Goal: Information Seeking & Learning: Learn about a topic

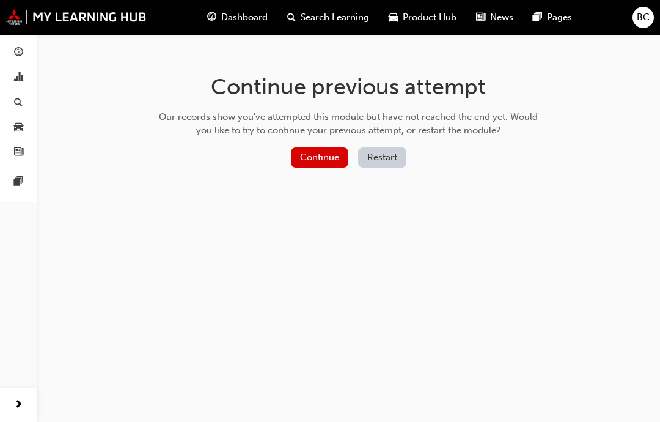
click at [314, 166] on button "Continue" at bounding box center [319, 157] width 57 height 20
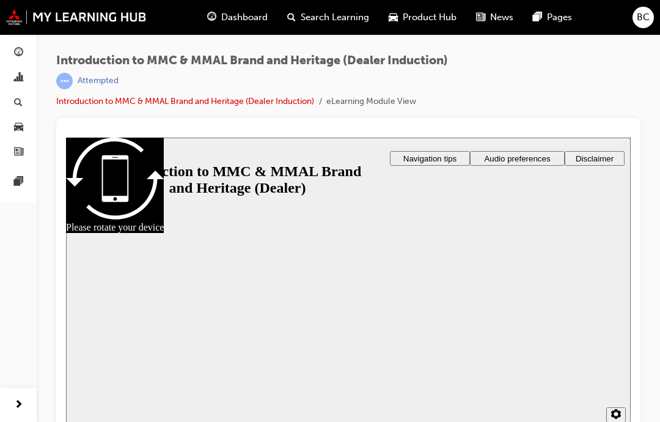
scroll to position [13, 0]
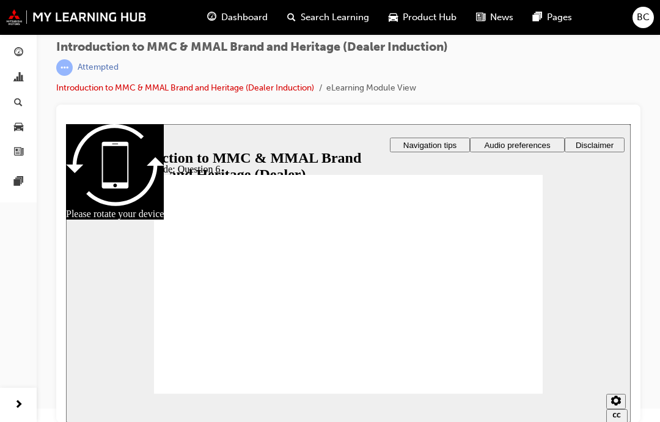
click at [249, 17] on span "Dashboard" at bounding box center [244, 17] width 46 height 14
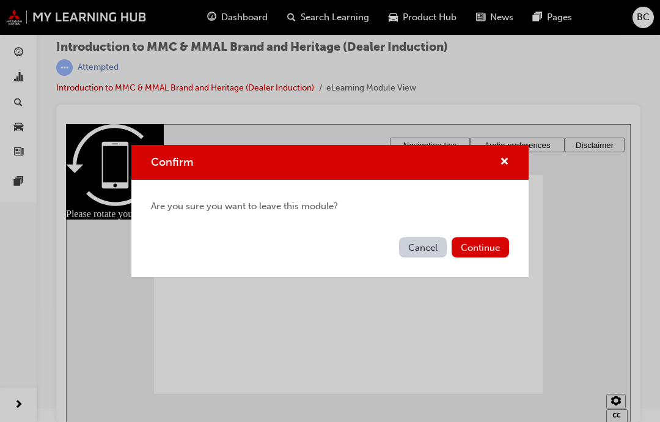
click at [479, 242] on button "Continue" at bounding box center [480, 247] width 57 height 20
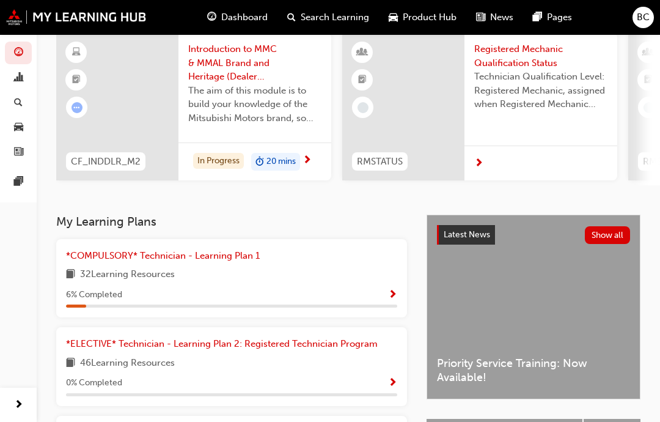
scroll to position [99, 0]
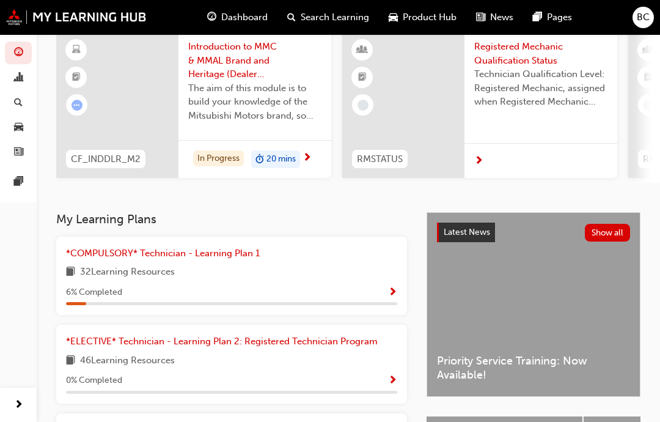
click at [396, 290] on span "Show Progress" at bounding box center [392, 292] width 9 height 11
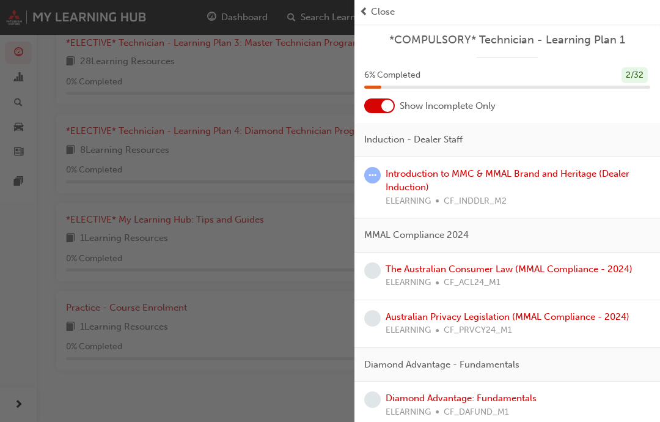
scroll to position [0, 0]
click at [546, 177] on link "Introduction to MMC & MMAL Brand and Heritage (Dealer Induction)" at bounding box center [508, 180] width 244 height 25
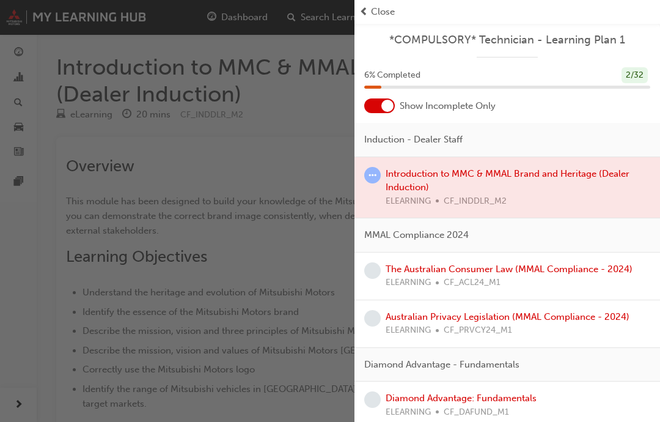
click at [583, 177] on div at bounding box center [508, 187] width 306 height 61
click at [370, 10] on div "Close" at bounding box center [507, 12] width 296 height 14
click at [370, 11] on div "Close" at bounding box center [507, 12] width 296 height 14
click at [398, 15] on div "Close" at bounding box center [507, 12] width 296 height 14
click at [361, 17] on span "prev-icon" at bounding box center [363, 12] width 9 height 14
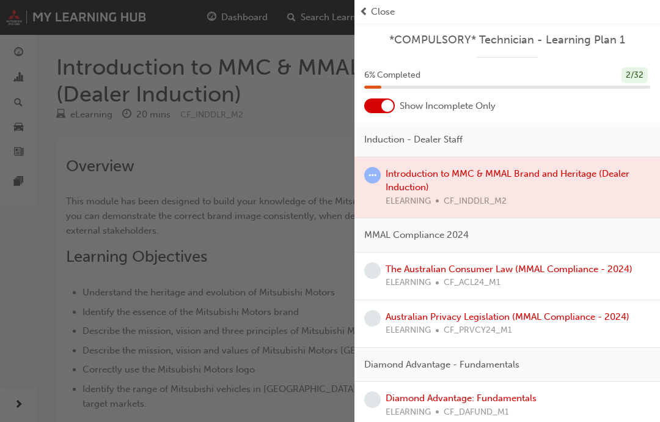
click at [372, 10] on span "Close" at bounding box center [383, 12] width 24 height 14
click at [279, 186] on div "button" at bounding box center [177, 211] width 355 height 422
click at [255, 272] on div "button" at bounding box center [177, 211] width 355 height 422
click at [230, 309] on div "button" at bounding box center [177, 211] width 355 height 422
click at [439, 188] on div at bounding box center [508, 187] width 306 height 61
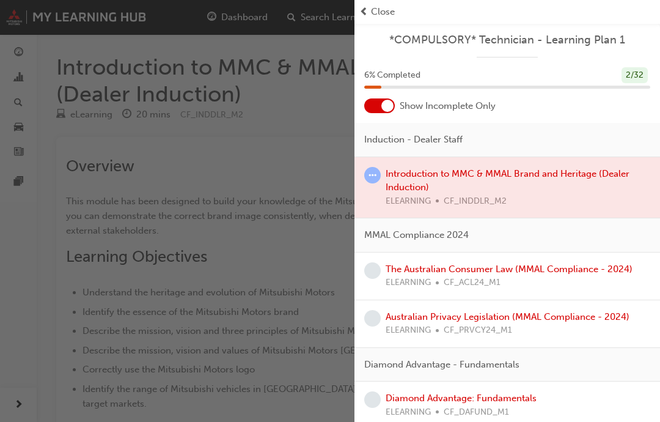
click at [448, 185] on div at bounding box center [508, 187] width 306 height 61
click at [372, 181] on span "learningRecordVerb_ATTEMPT-icon" at bounding box center [372, 175] width 17 height 17
click at [438, 182] on div at bounding box center [508, 187] width 306 height 61
click at [269, 279] on div "button" at bounding box center [177, 211] width 355 height 422
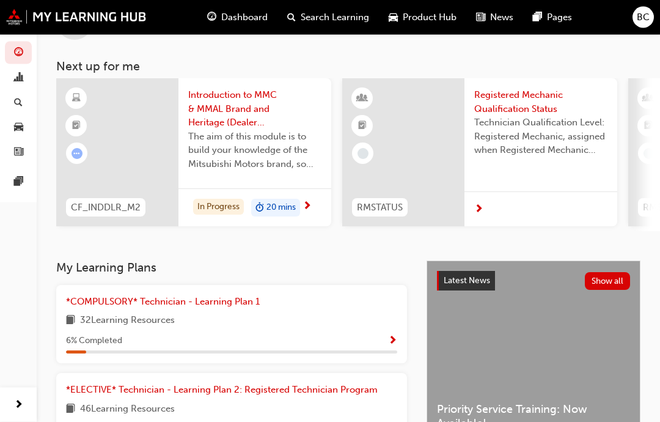
scroll to position [54, 0]
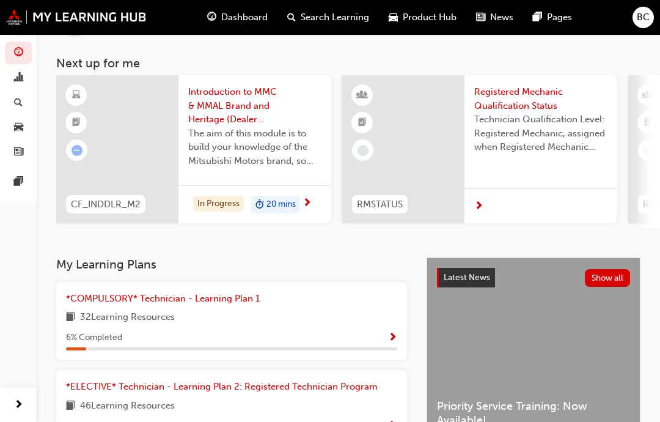
click at [397, 333] on span "Show Progress" at bounding box center [392, 338] width 9 height 11
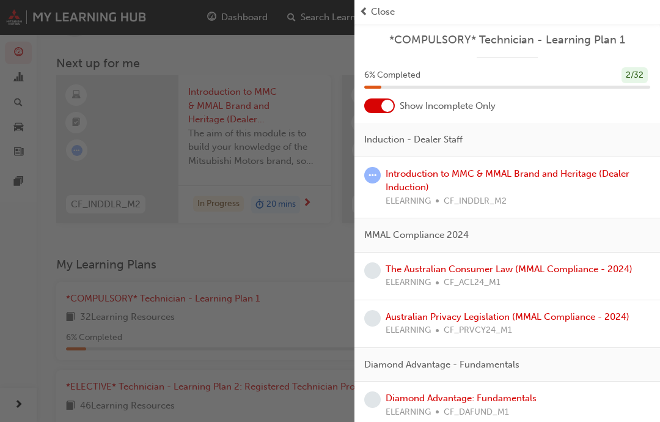
click at [527, 194] on div "ELEARNING CF_INDDLR_M2" at bounding box center [518, 201] width 265 height 14
click at [562, 177] on link "Introduction to MMC & MMAL Brand and Heritage (Dealer Induction)" at bounding box center [508, 180] width 244 height 25
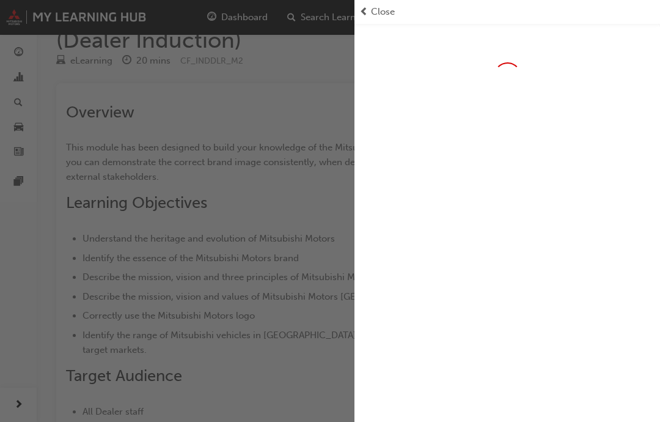
scroll to position [103, 0]
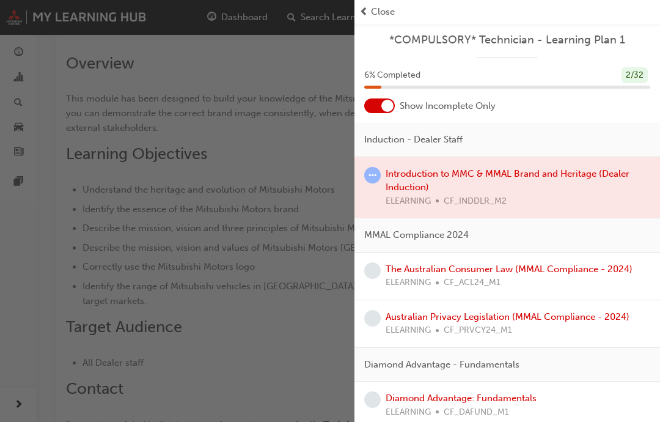
click at [298, 338] on div "button" at bounding box center [177, 211] width 355 height 422
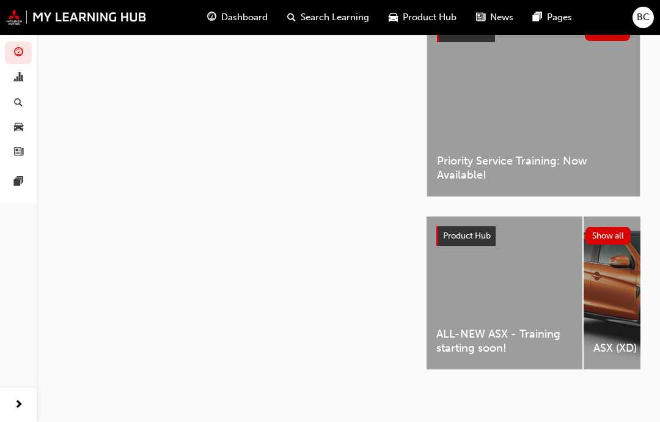
scroll to position [42, 0]
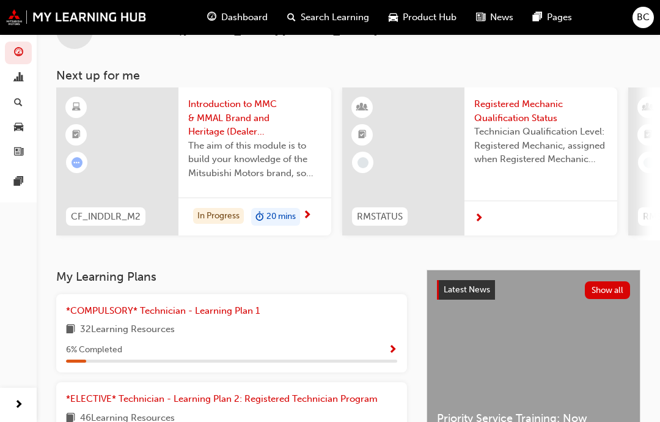
click at [270, 119] on span "Introduction to MMC & MMAL Brand and Heritage (Dealer Induction)" at bounding box center [254, 118] width 133 height 42
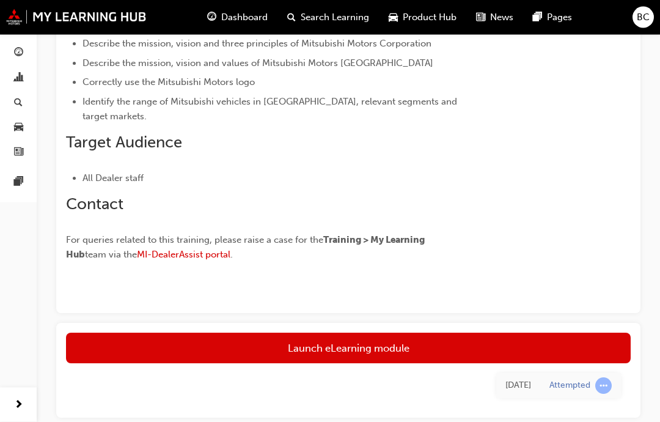
scroll to position [311, 0]
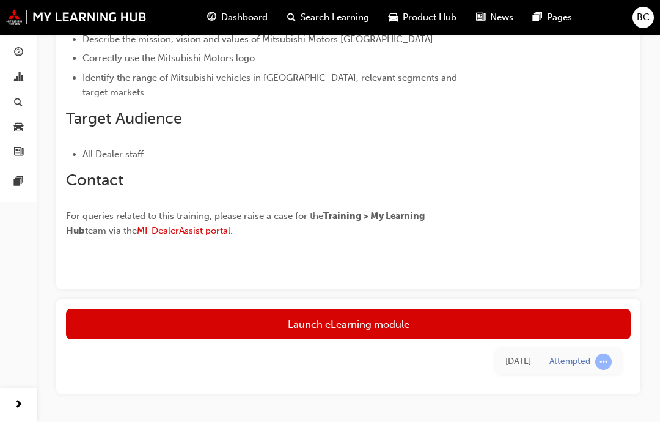
click at [394, 318] on link "Launch eLearning module" at bounding box center [348, 324] width 565 height 31
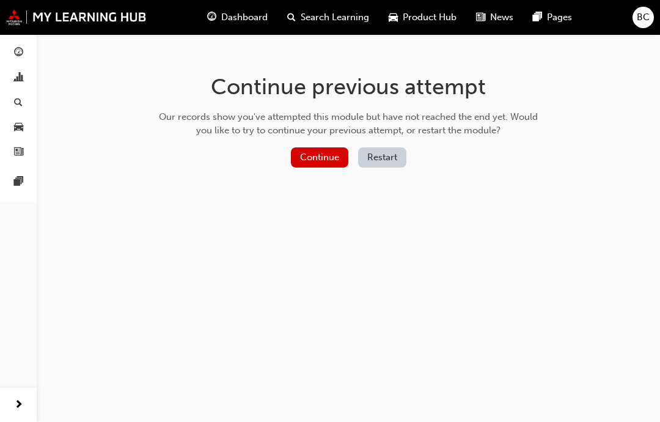
click at [325, 154] on button "Continue" at bounding box center [319, 157] width 57 height 20
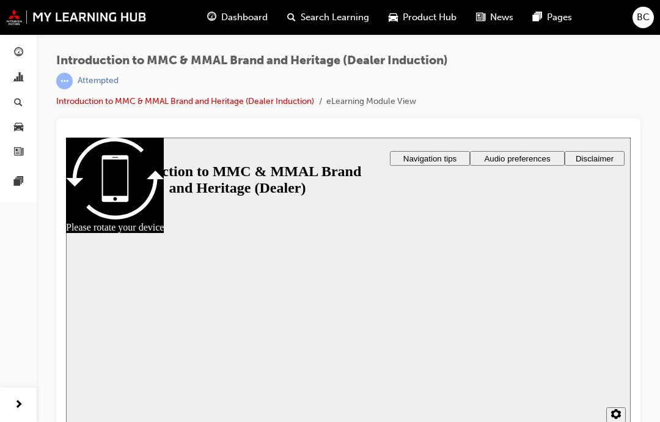
scroll to position [13, 0]
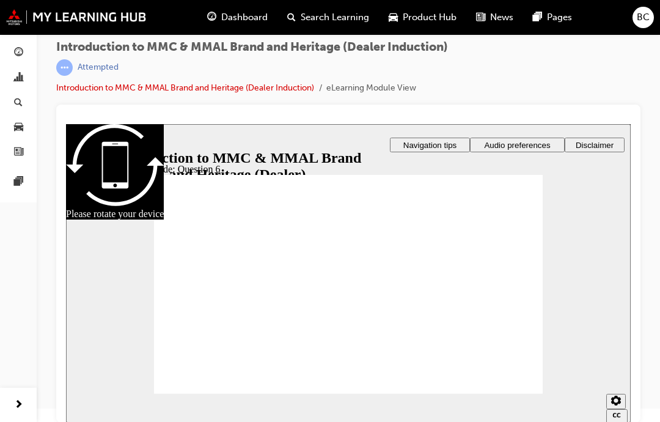
radio input "true"
click at [78, 145] on icon "Sidebar Toggle" at bounding box center [81, 142] width 18 height 7
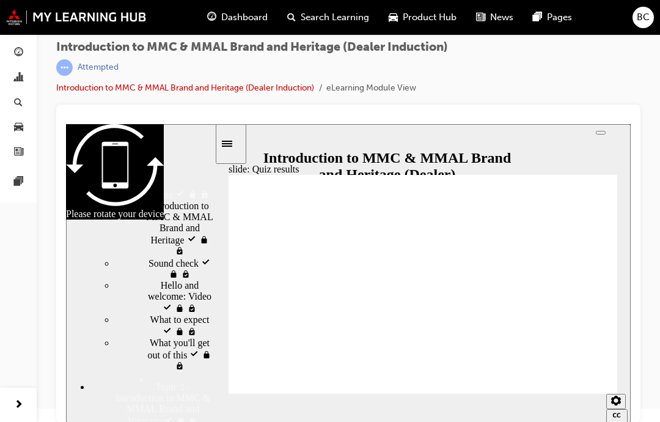
scroll to position [0, 0]
click at [28, 243] on div "Dashboard Analytics Search Learning Product Hub News Pages Pages" at bounding box center [18, 195] width 37 height 391
radio input "true"
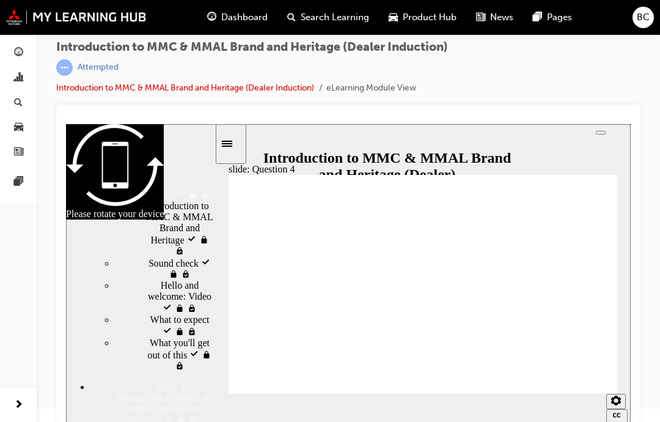
radio input "true"
checkbox input "true"
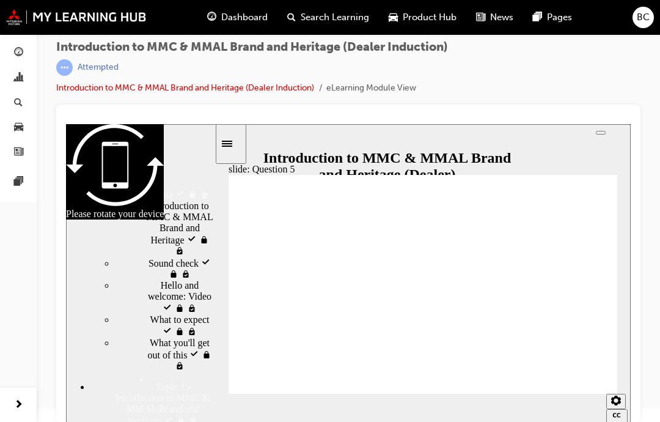
checkbox input "true"
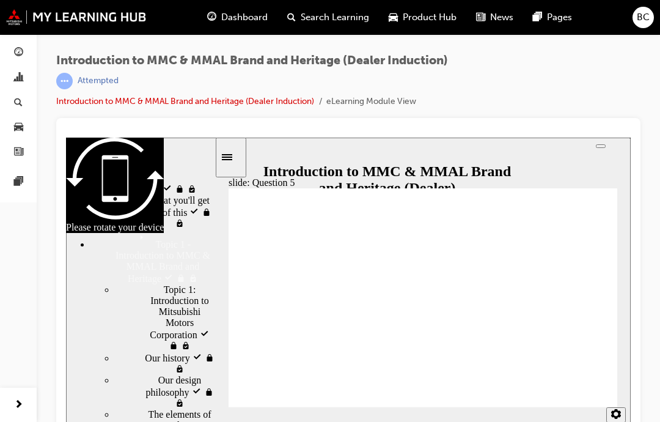
scroll to position [156, 0]
checkbox input "true"
radio input "true"
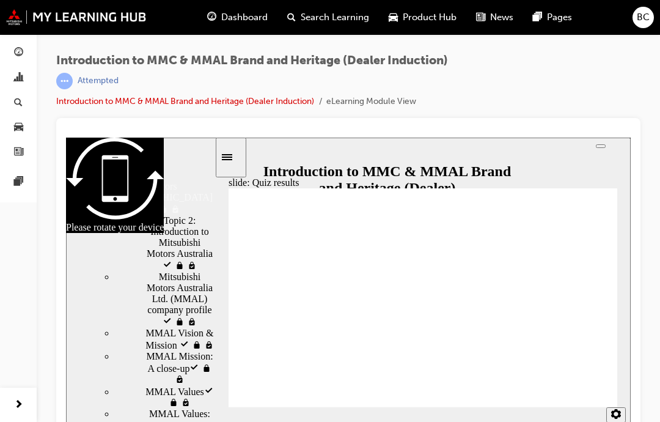
scroll to position [837, 0]
click at [177, 384] on span "MMAL Values​ visited" at bounding box center [179, 395] width 69 height 22
click at [156, 384] on div "MMAL Values​ visited MMAL Values​" at bounding box center [165, 395] width 100 height 23
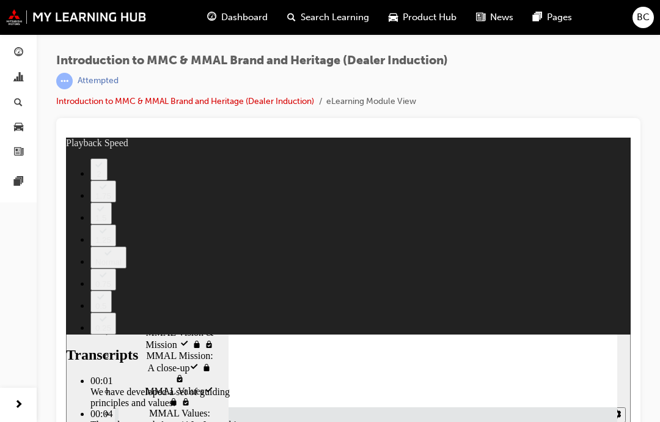
type input "0"
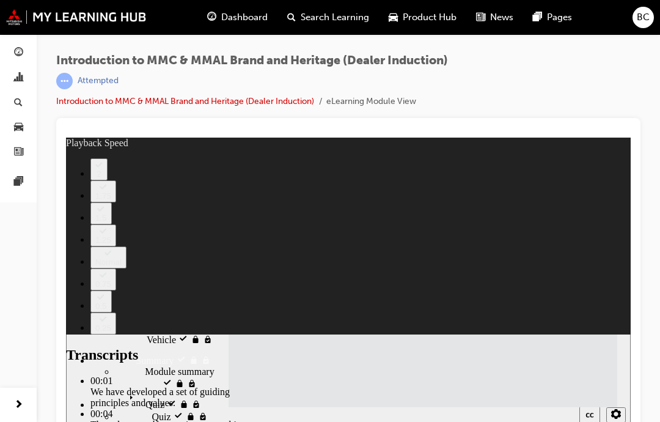
scroll to position [1037, 0]
click at [125, 390] on icon "Menu" at bounding box center [134, 399] width 18 height 18
click at [125, 390] on span "Quiz visited" at bounding box center [149, 395] width 48 height 11
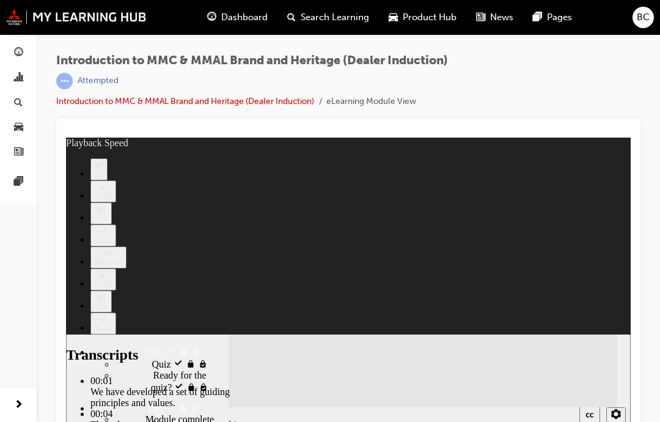
scroll to position [1089, 0]
click at [153, 370] on span "Ready for the quiz?" at bounding box center [184, 381] width 62 height 22
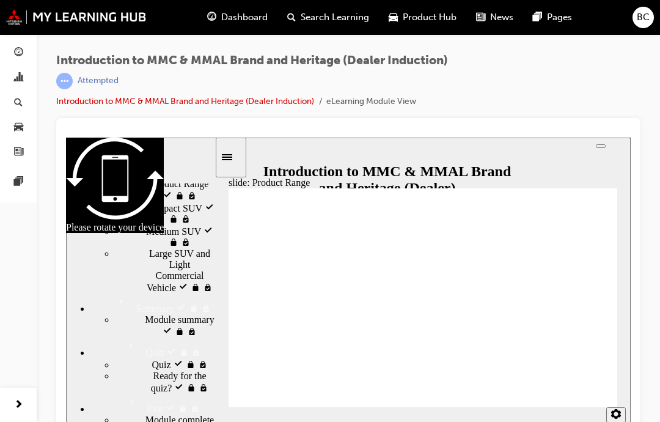
click at [115, 358] on div "Quiz visited Quiz" at bounding box center [165, 364] width 100 height 12
click at [152, 358] on span "Quiz visited" at bounding box center [176, 363] width 48 height 11
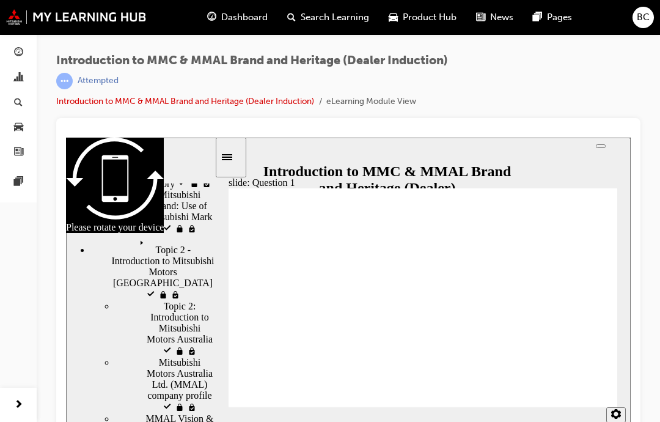
radio input "true"
radio input "false"
radio input "true"
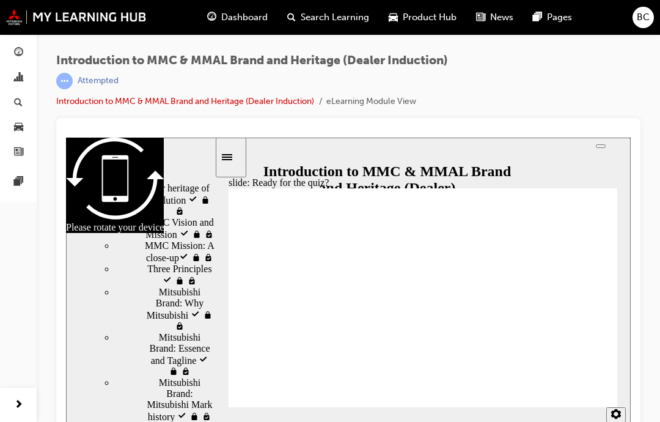
scroll to position [517, 0]
click at [147, 264] on span "Three Principles visited" at bounding box center [180, 275] width 67 height 22
click at [158, 264] on span "Three Principles visited" at bounding box center [180, 275] width 67 height 22
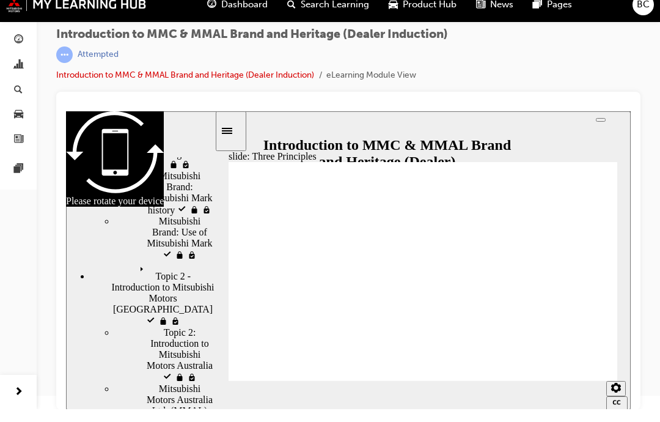
scroll to position [698, 0]
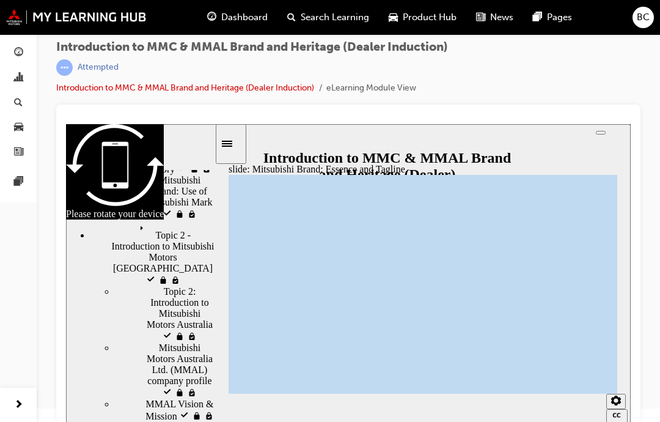
scroll to position [751, 0]
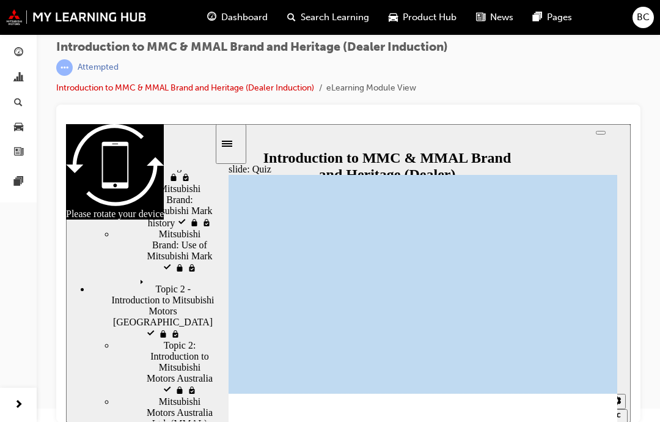
scroll to position [243, 0]
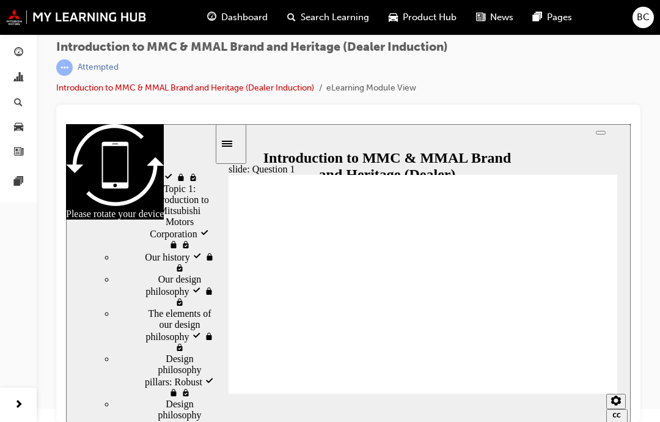
radio input "true"
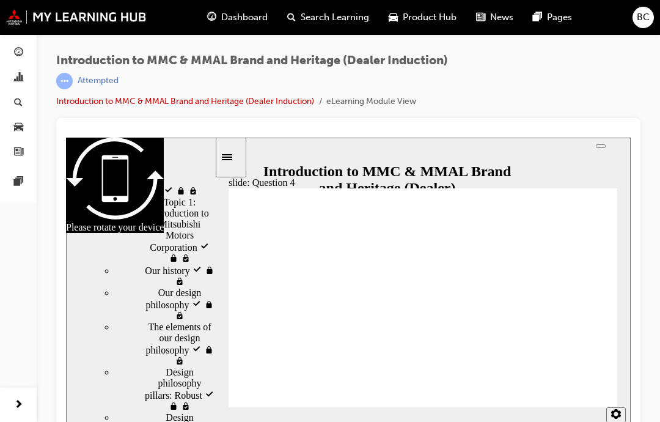
click at [61, 241] on div at bounding box center [348, 277] width 584 height 318
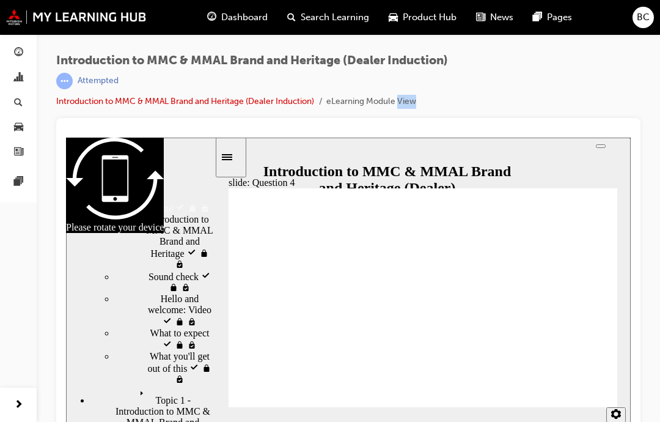
scroll to position [0, 0]
radio input "true"
checkbox input "true"
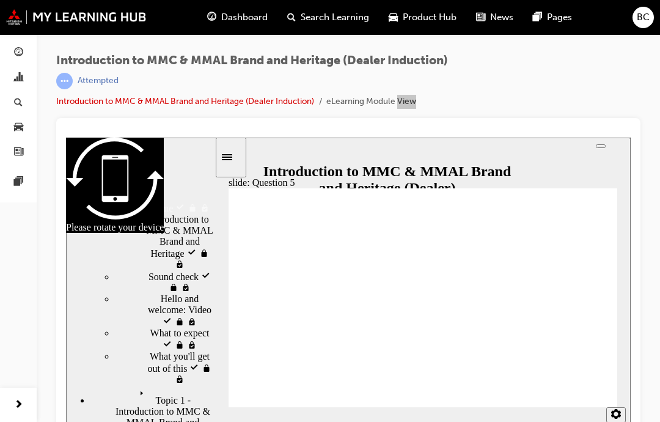
checkbox input "true"
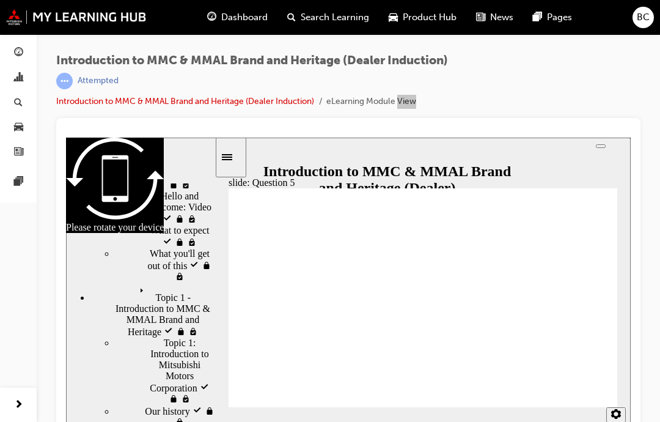
scroll to position [104, 0]
click at [197, 301] on span "Topic 1 - Introduction to MMC & MMAL Brand and Heritage visited" at bounding box center [174, 308] width 79 height 55
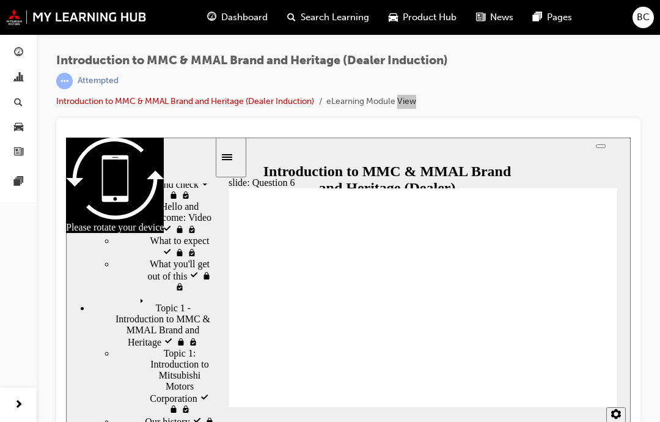
radio input "true"
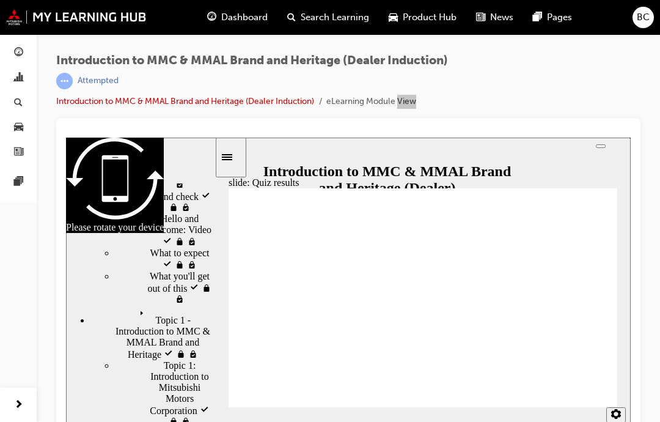
scroll to position [81, 0]
radio input "true"
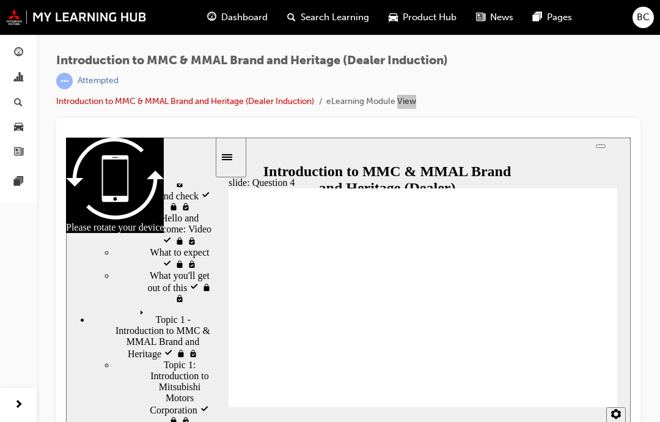
radio input "true"
checkbox input "true"
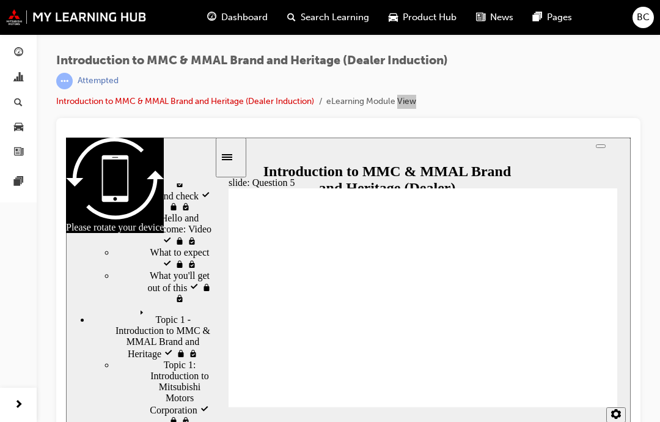
checkbox input "true"
radio input "true"
click at [246, 13] on span "Dashboard" at bounding box center [244, 17] width 46 height 14
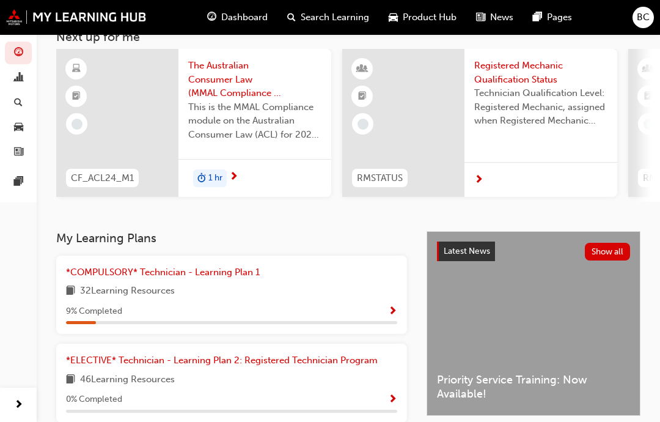
scroll to position [57, 0]
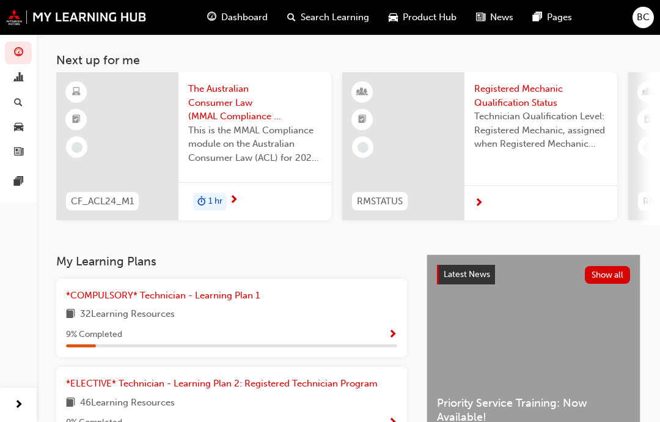
click at [391, 329] on span "Show Progress" at bounding box center [392, 334] width 9 height 11
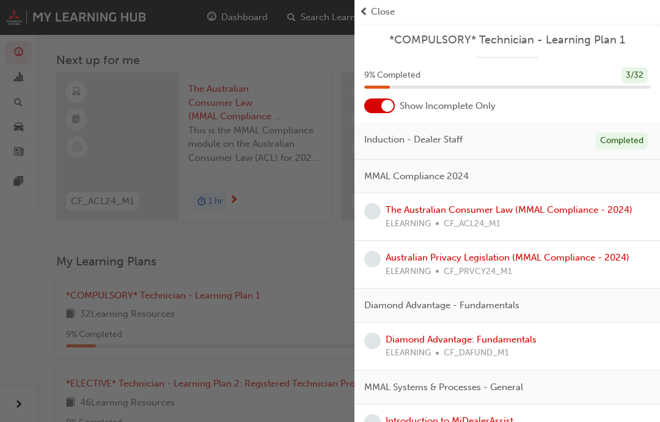
click at [372, 13] on span "Close" at bounding box center [383, 12] width 24 height 14
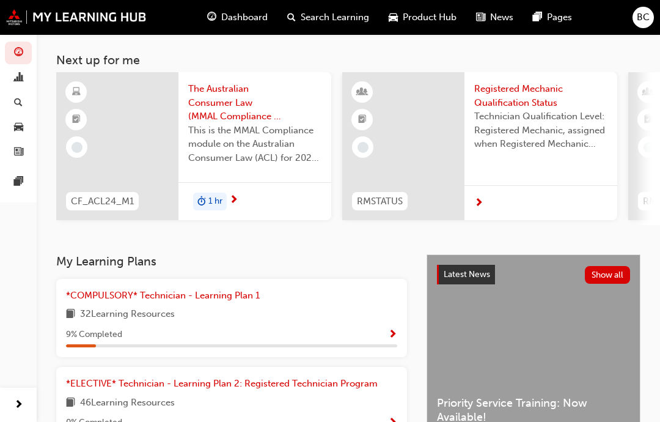
click at [240, 109] on span "The Australian Consumer Law (MMAL Compliance - 2024)" at bounding box center [254, 103] width 133 height 42
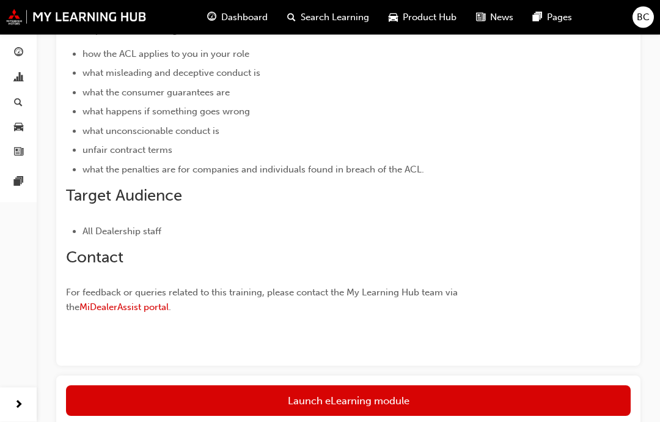
scroll to position [409, 0]
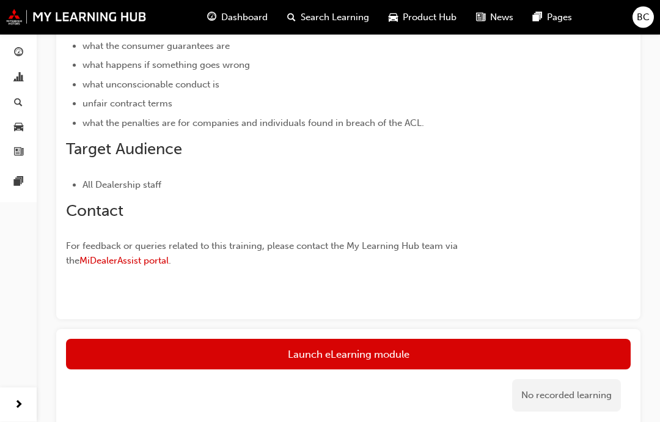
click at [10, 313] on div "Dashboard Analytics Search Learning Product Hub News Pages Pages" at bounding box center [18, 195] width 37 height 391
click at [138, 353] on link "Launch eLearning module" at bounding box center [348, 354] width 565 height 31
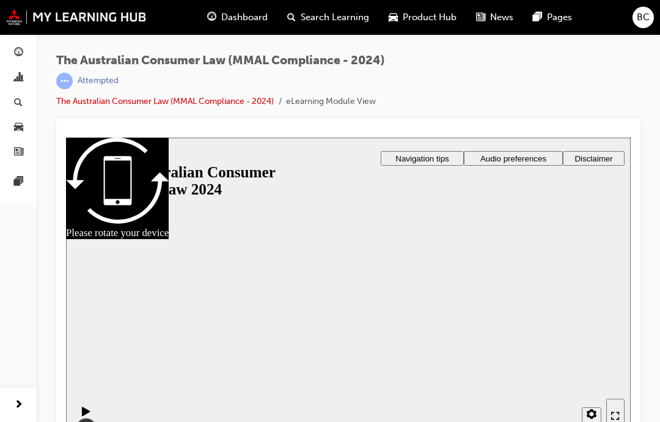
scroll to position [13, 0]
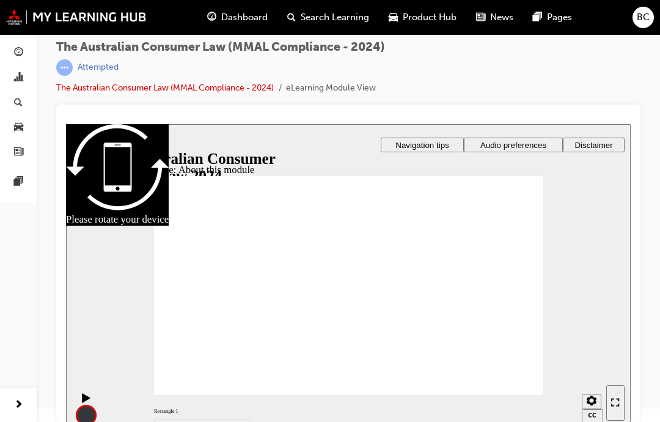
click at [513, 145] on span "Audio preferences" at bounding box center [513, 145] width 66 height 9
click at [237, 21] on span "Dashboard" at bounding box center [244, 17] width 46 height 14
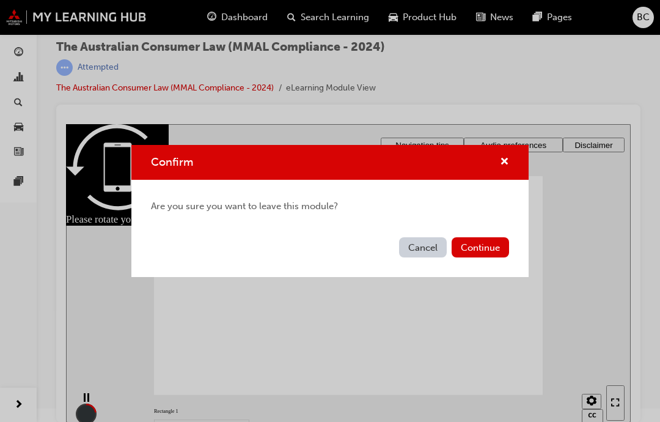
click at [417, 248] on button "Cancel" at bounding box center [423, 247] width 48 height 20
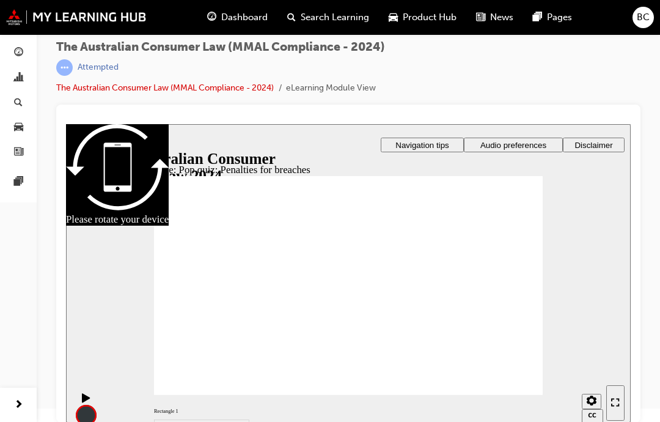
radio input "true"
click at [624, 168] on div "slide: Advertising and promotions Rectangle 1 Rebates, prizes & giveaways It is…" at bounding box center [348, 273] width 565 height 298
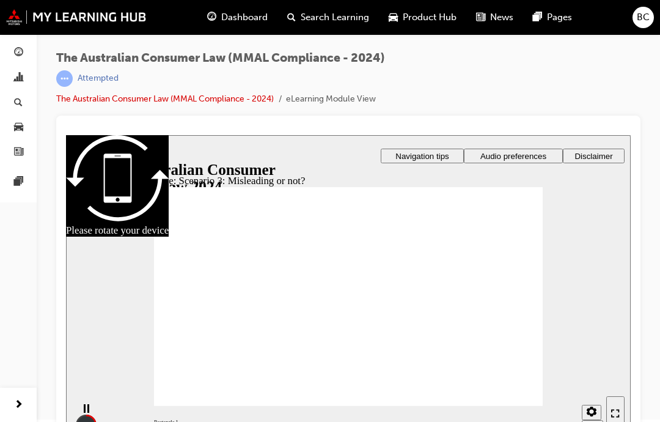
scroll to position [13, 0]
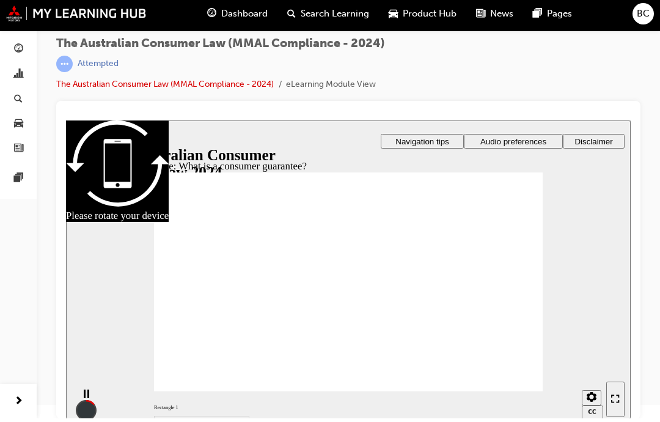
scroll to position [13, 0]
